Goal: Information Seeking & Learning: Learn about a topic

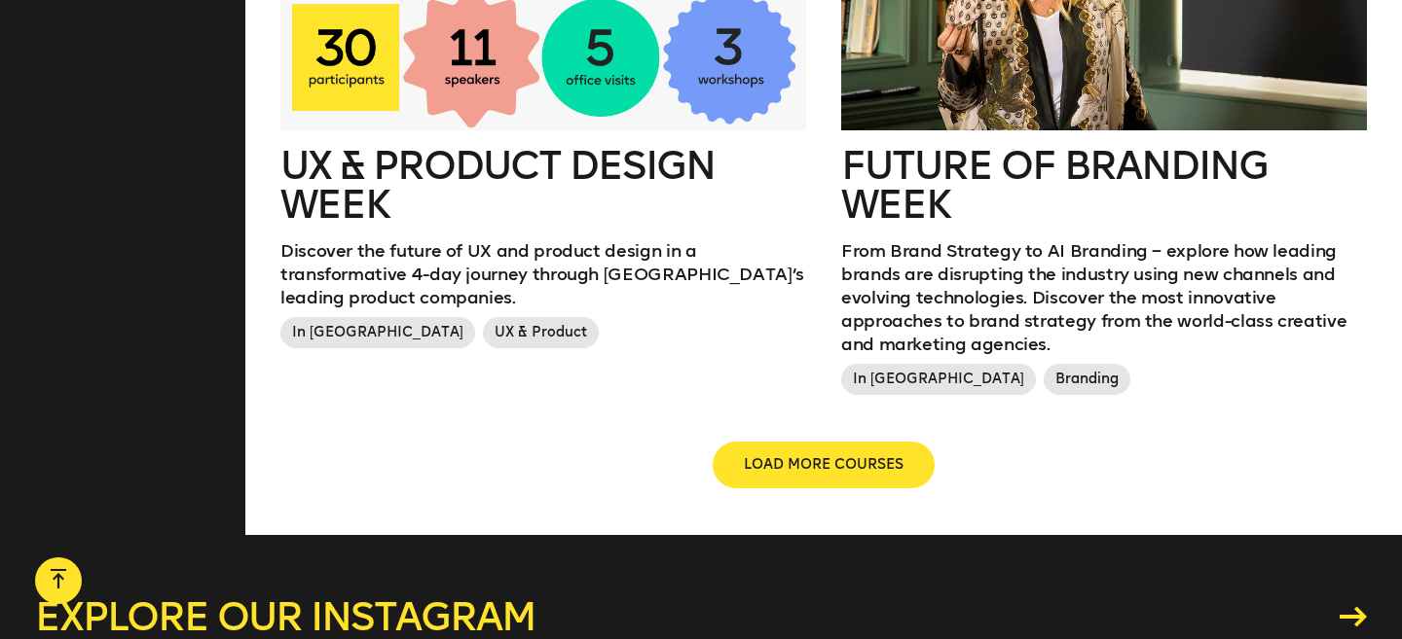
scroll to position [2367, 0]
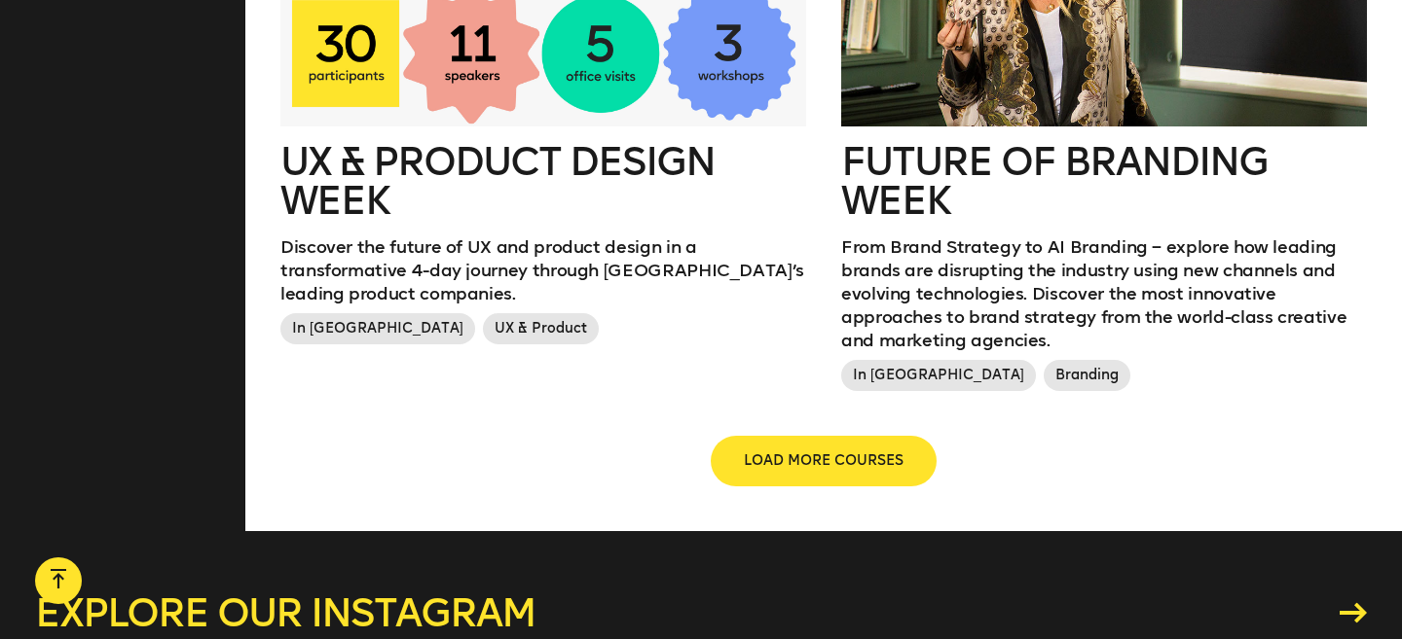
click at [868, 447] on button "LOAD MORE COURSES" at bounding box center [823, 461] width 222 height 47
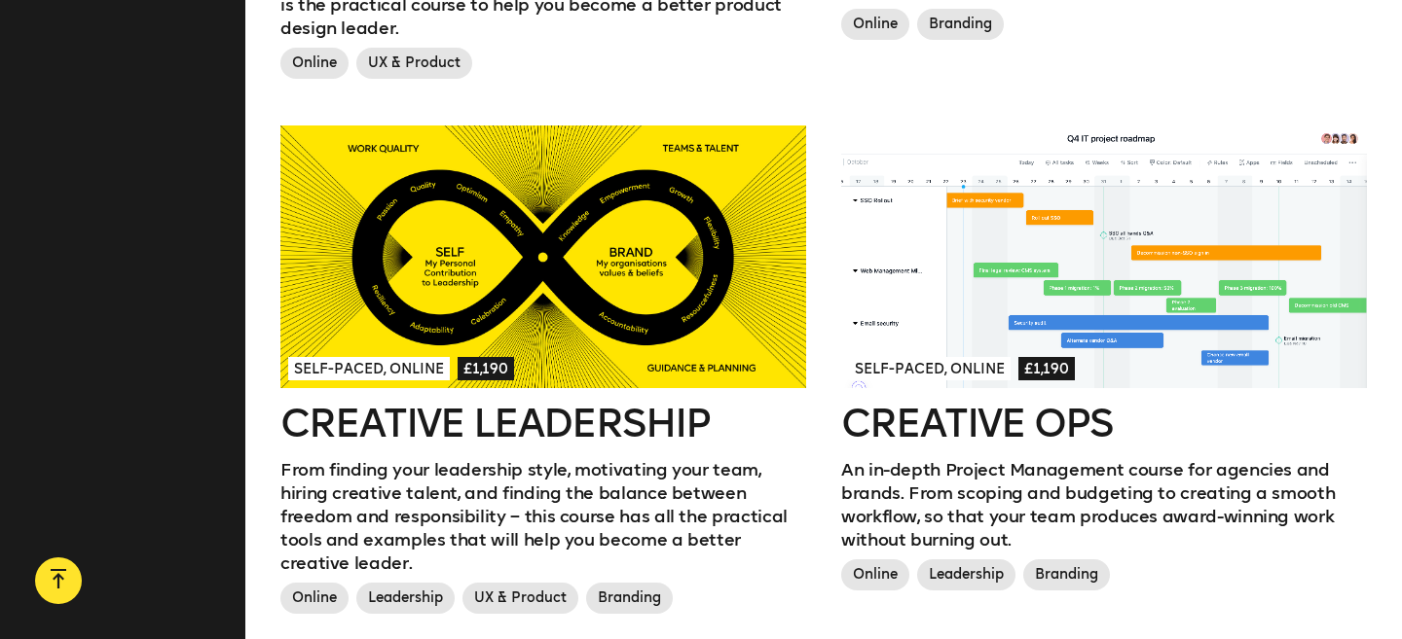
scroll to position [1572, 0]
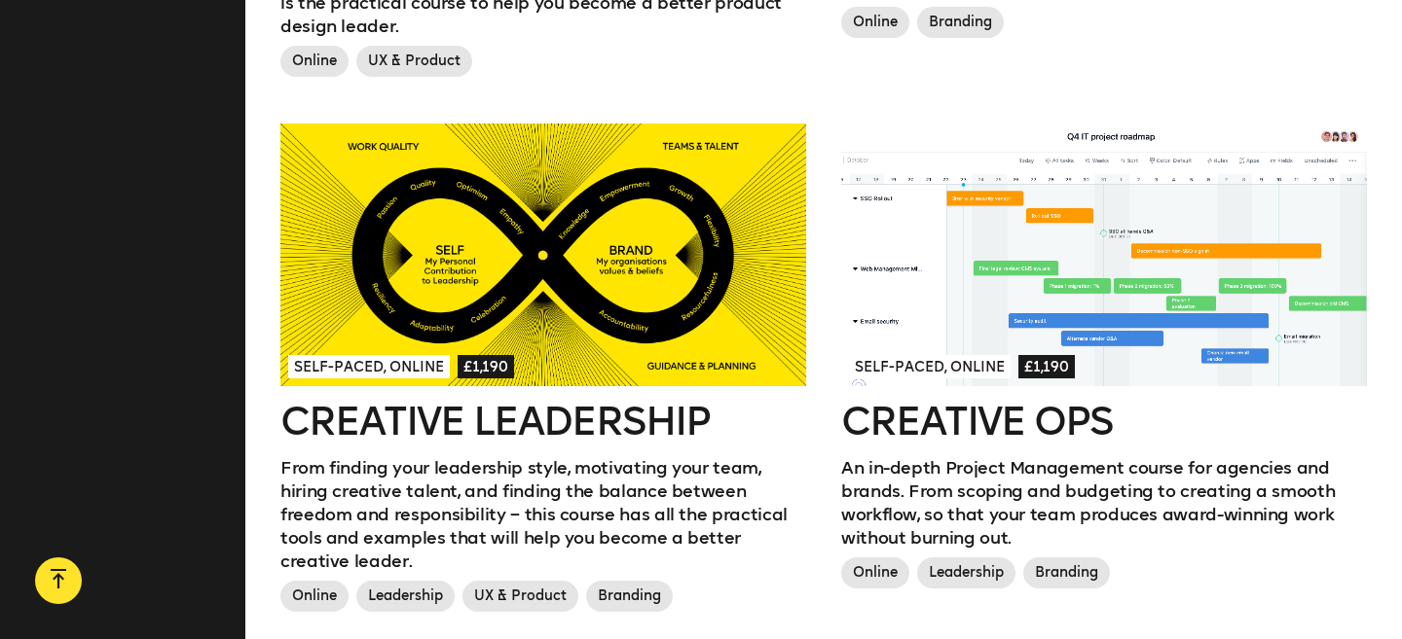
click at [1116, 303] on div at bounding box center [1104, 255] width 526 height 263
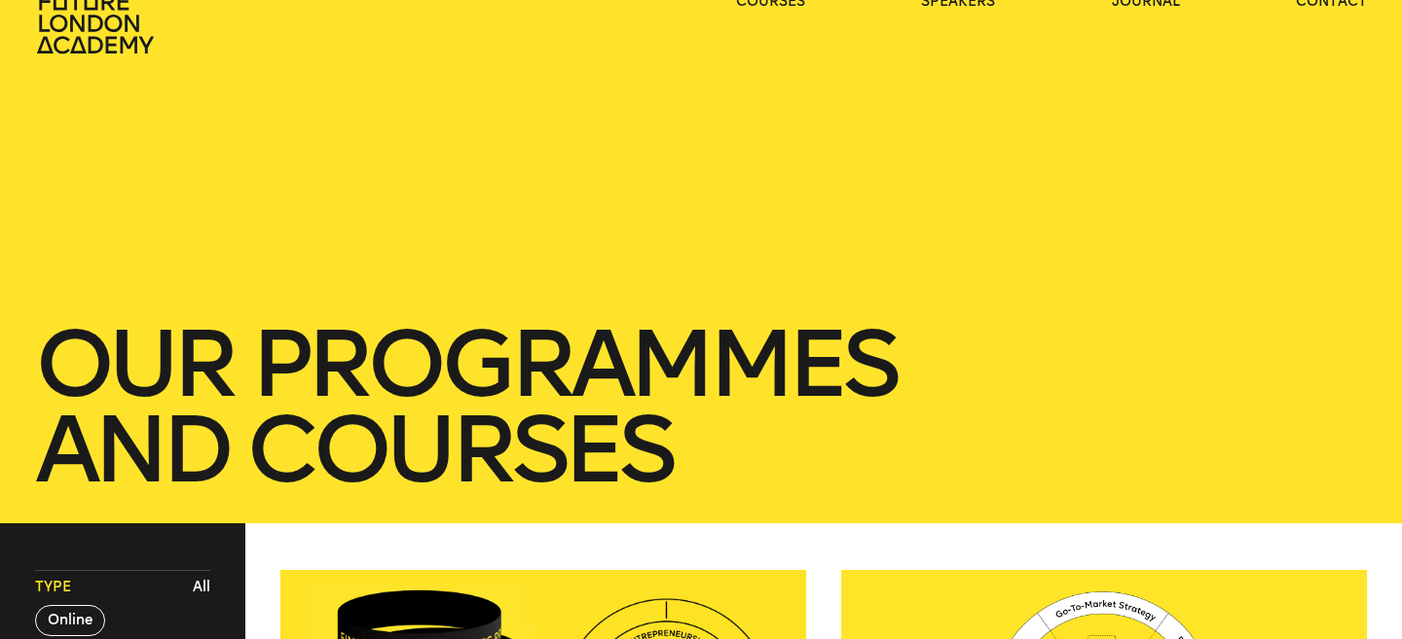
scroll to position [0, 0]
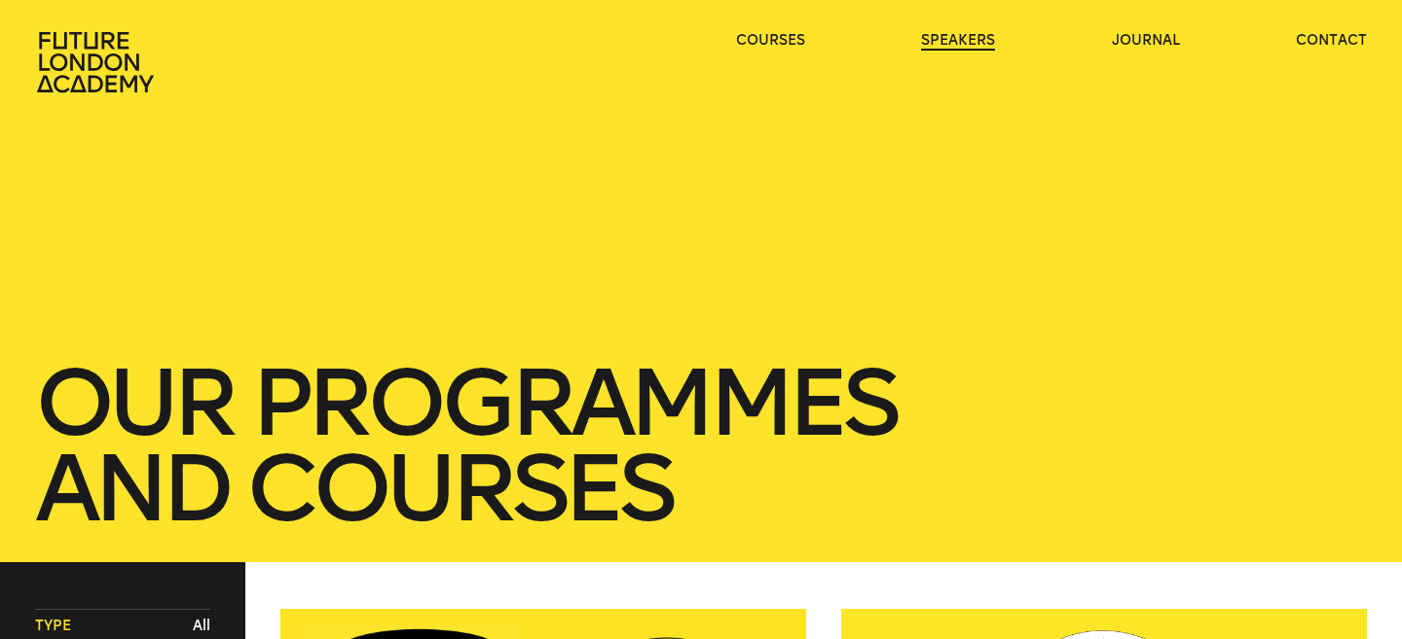
click at [970, 38] on link "speakers" at bounding box center [958, 40] width 74 height 19
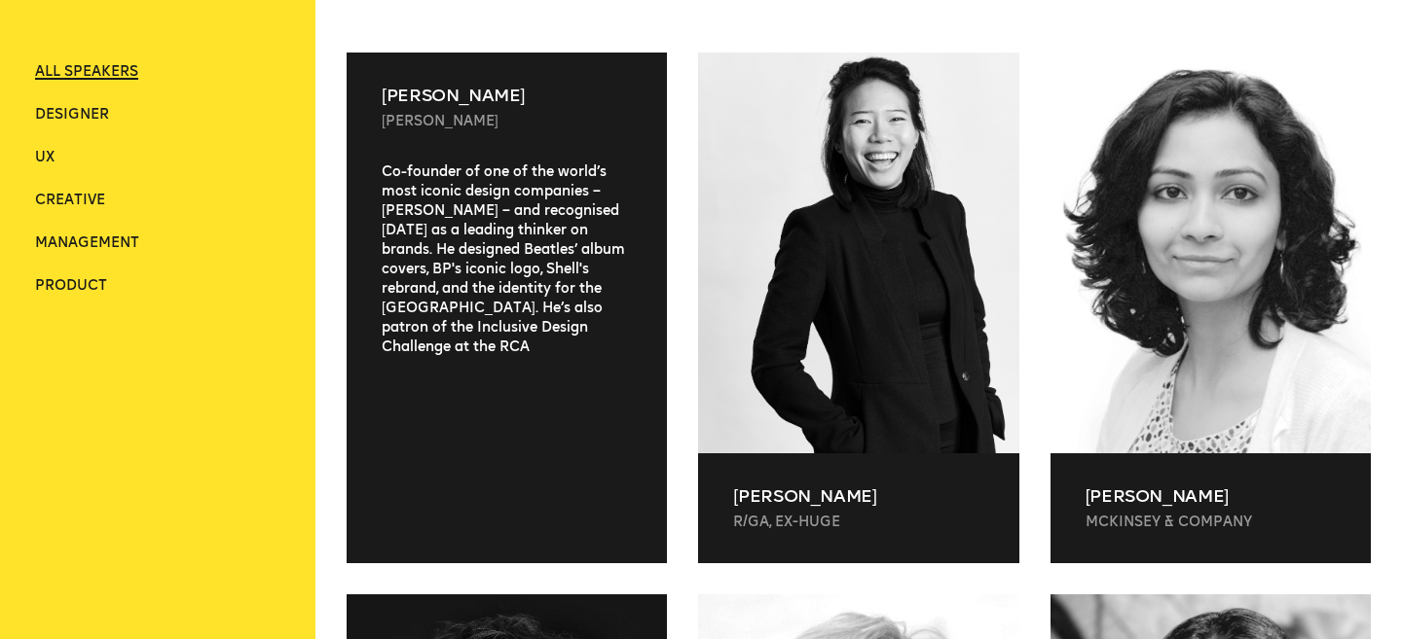
scroll to position [589, 0]
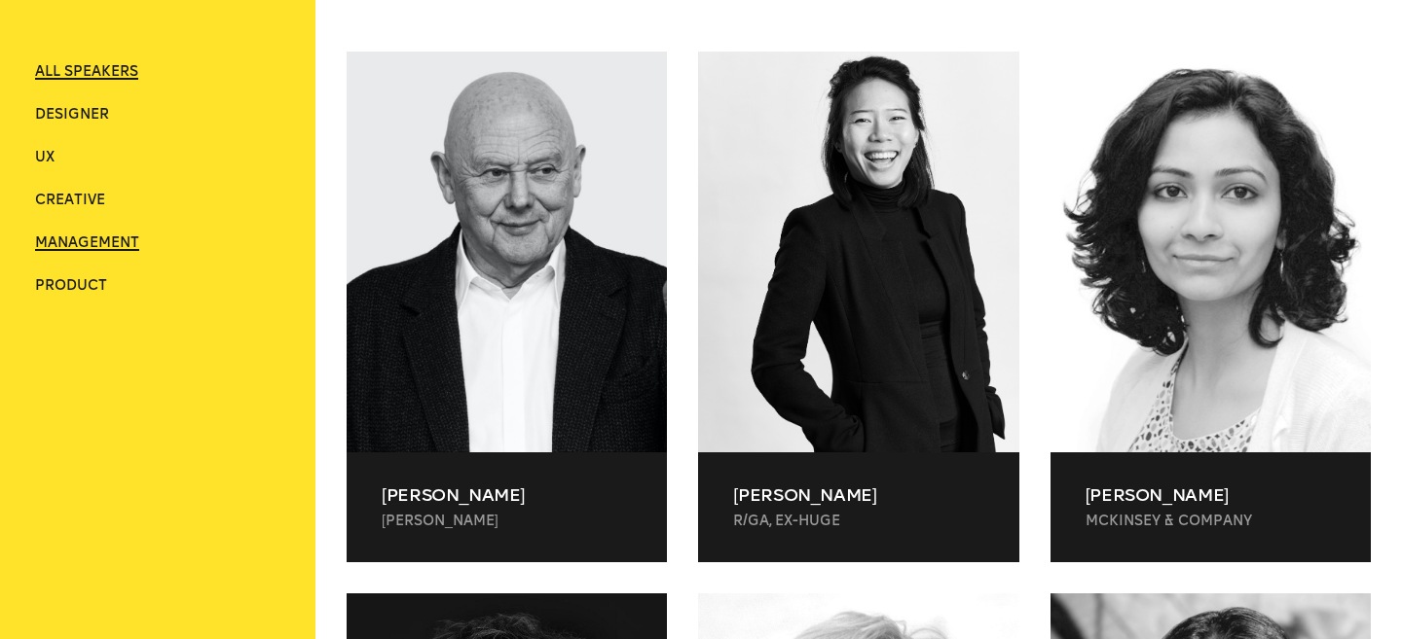
click at [113, 249] on span "Management" at bounding box center [87, 243] width 104 height 17
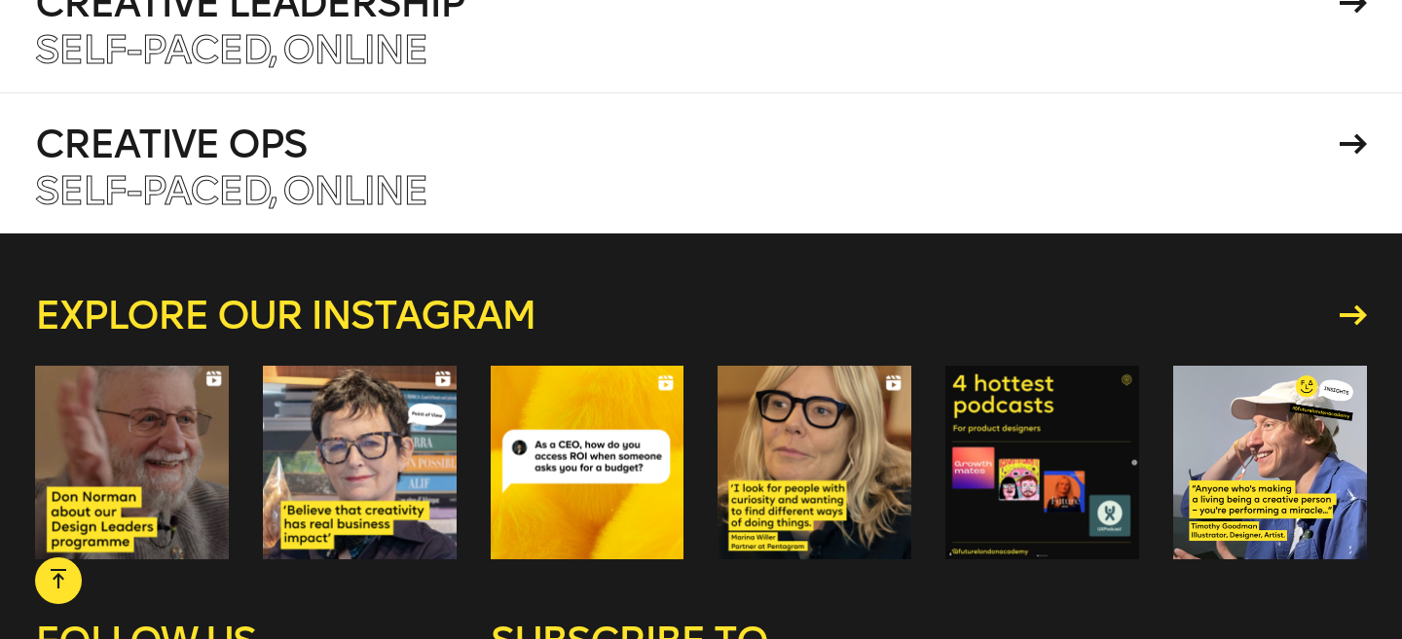
scroll to position [3124, 0]
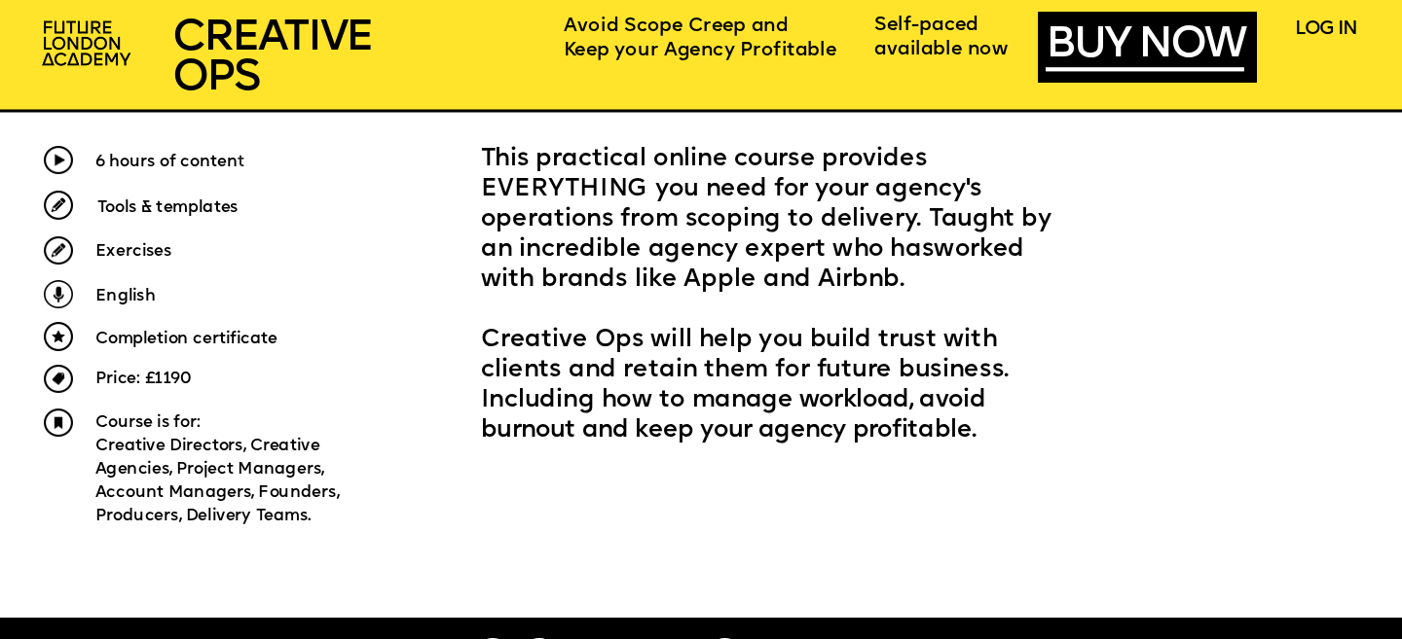
scroll to position [814, 0]
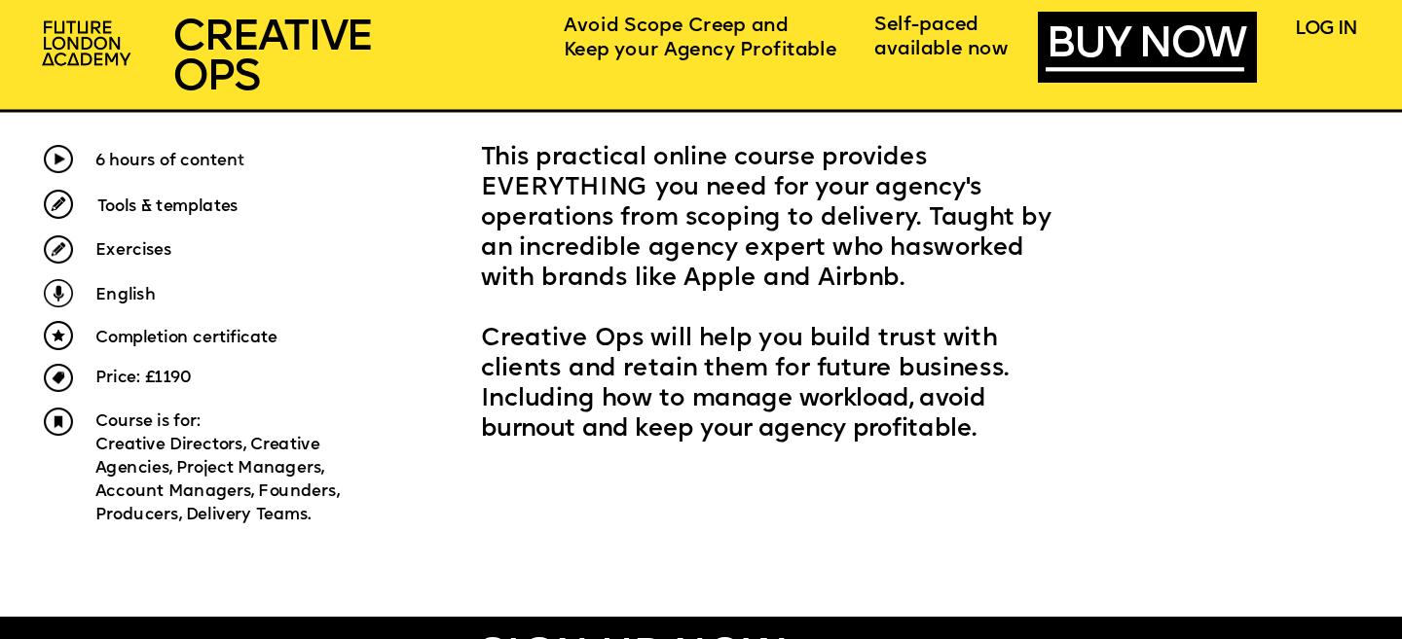
click at [571, 280] on span "worked with brands like Apple and Airbnb." at bounding box center [756, 264] width 550 height 55
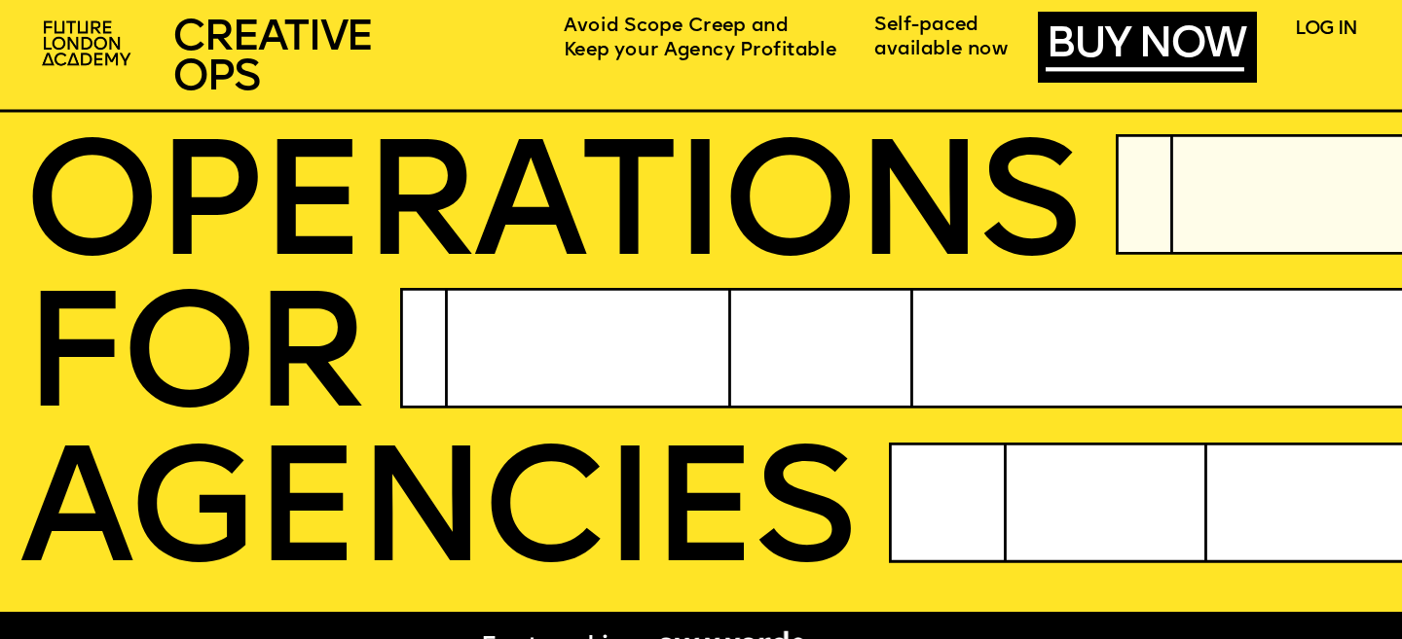
scroll to position [179, 0]
